Goal: Transaction & Acquisition: Purchase product/service

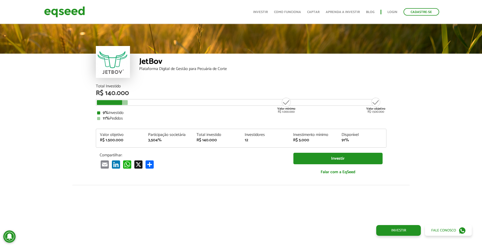
scroll to position [624, 0]
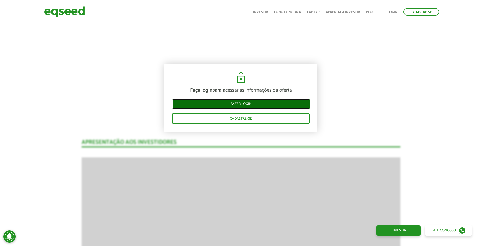
click at [261, 105] on link "Fazer login" at bounding box center [241, 103] width 138 height 11
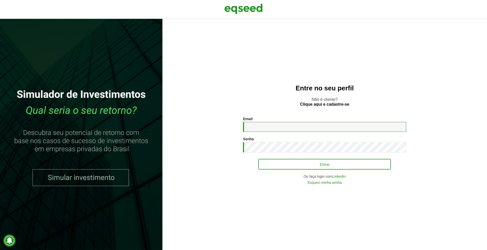
type input "**********"
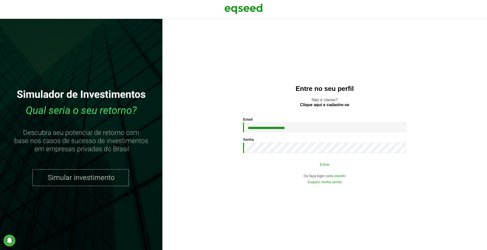
click at [308, 169] on button "Entrar" at bounding box center [324, 165] width 133 height 10
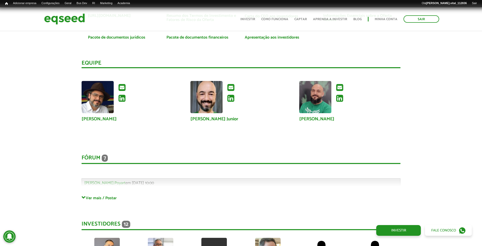
scroll to position [1311, 0]
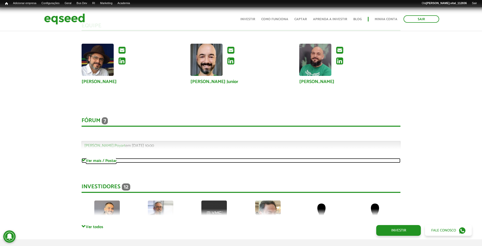
click at [97, 160] on link "Ver mais / Postar" at bounding box center [241, 160] width 319 height 5
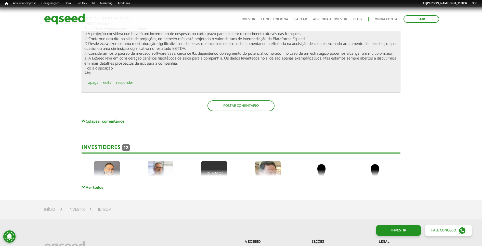
scroll to position [2140, 0]
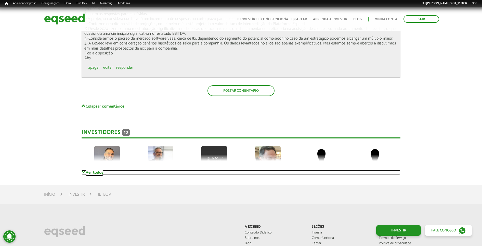
click at [90, 170] on link "Ver todos" at bounding box center [241, 172] width 319 height 5
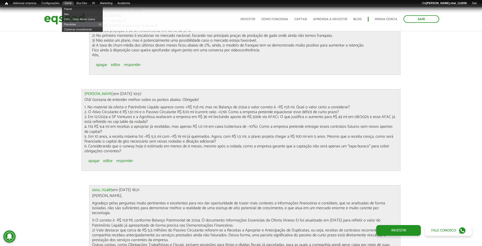
scroll to position [1598, 0]
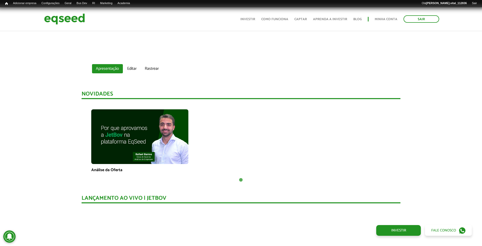
scroll to position [259, 0]
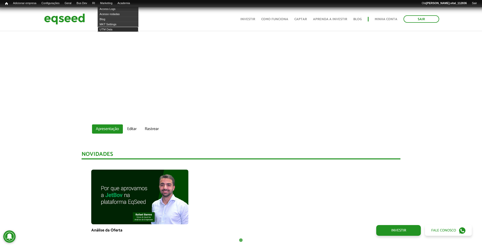
click at [115, 28] on link "UTM Data" at bounding box center [118, 29] width 41 height 5
